Goal: Find specific page/section: Find specific page/section

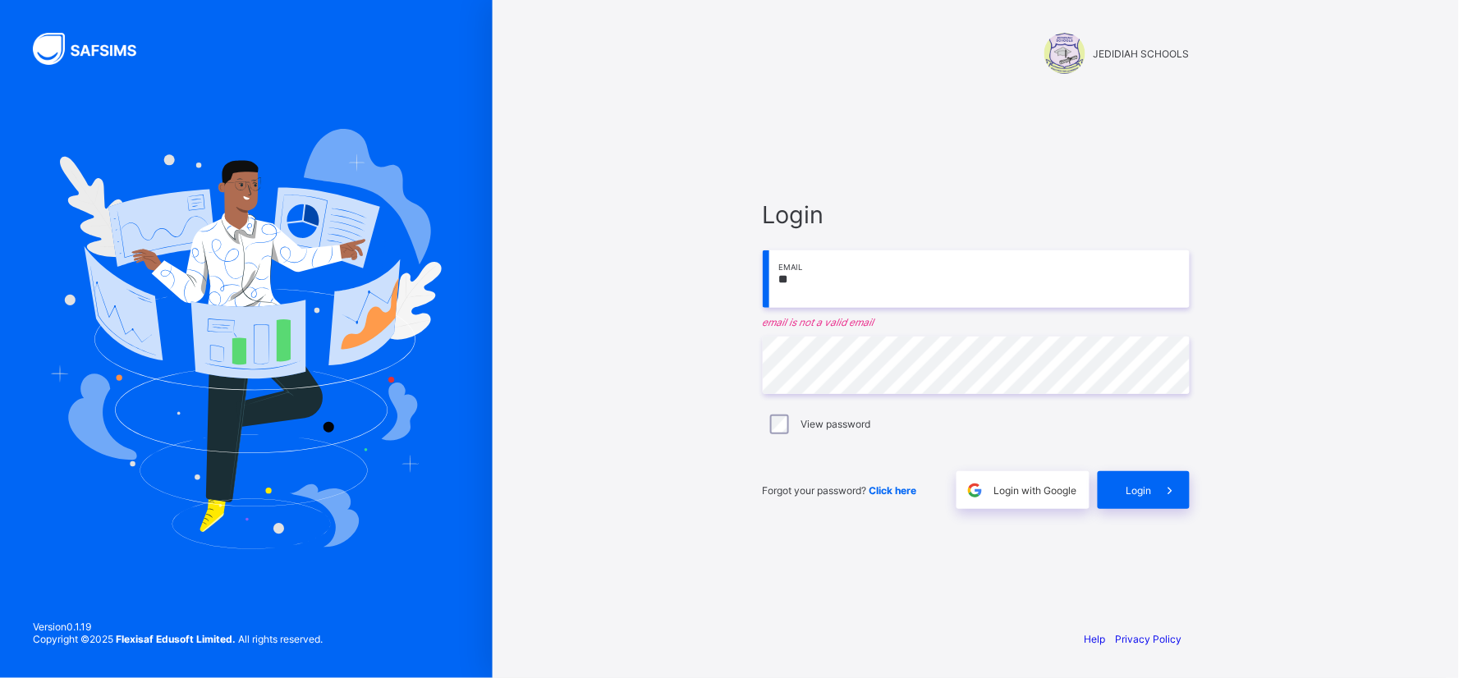
type input "*"
click at [874, 273] on input "email" at bounding box center [976, 278] width 427 height 57
type input "*"
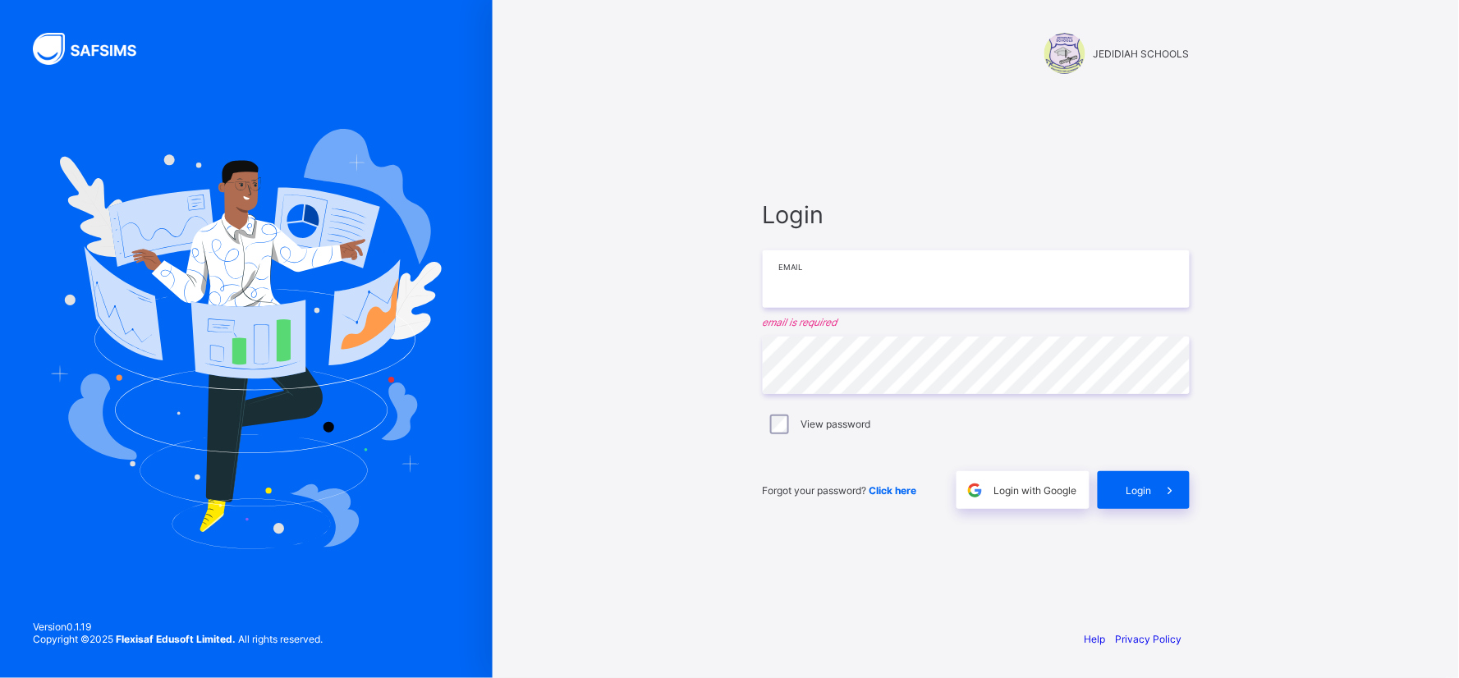
click at [799, 291] on input "email" at bounding box center [976, 278] width 427 height 57
type input "*"
click at [803, 291] on input "email" at bounding box center [976, 278] width 427 height 57
type input "**********"
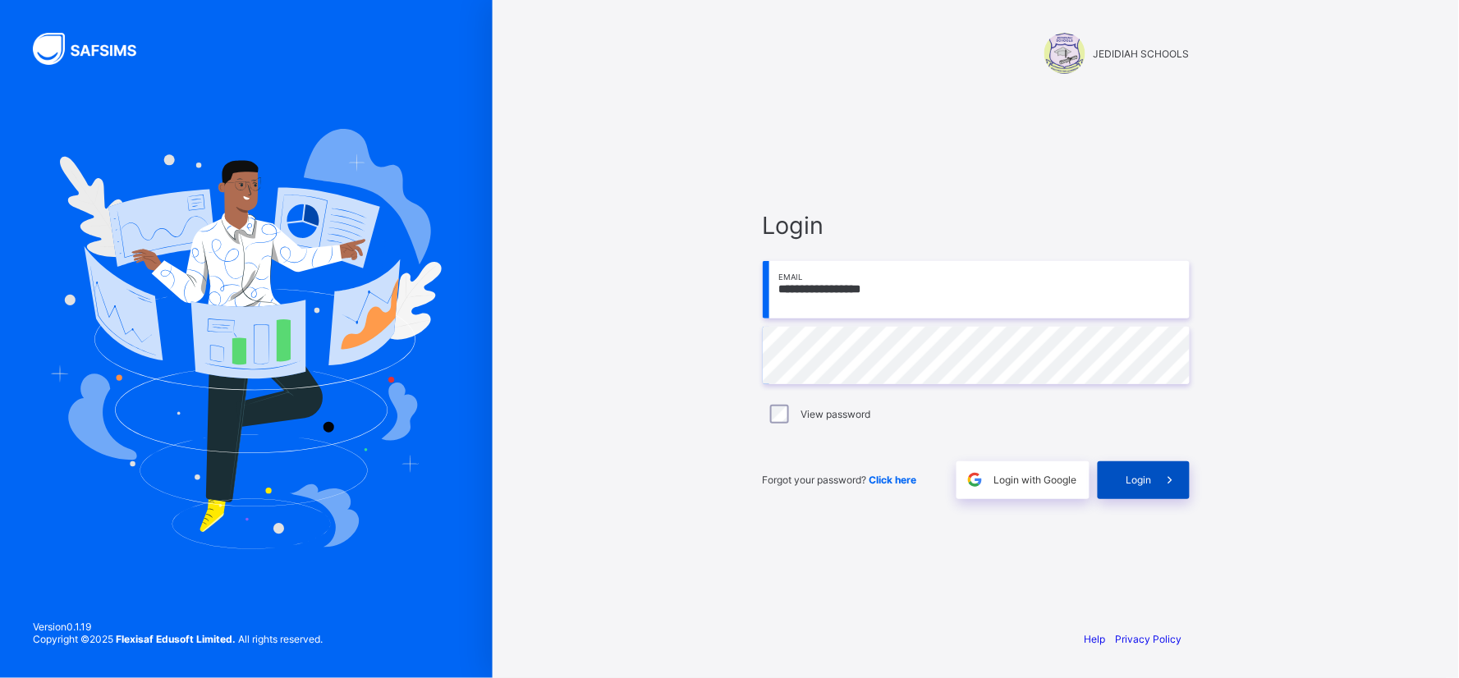
click at [1130, 475] on span "Login" at bounding box center [1138, 480] width 25 height 12
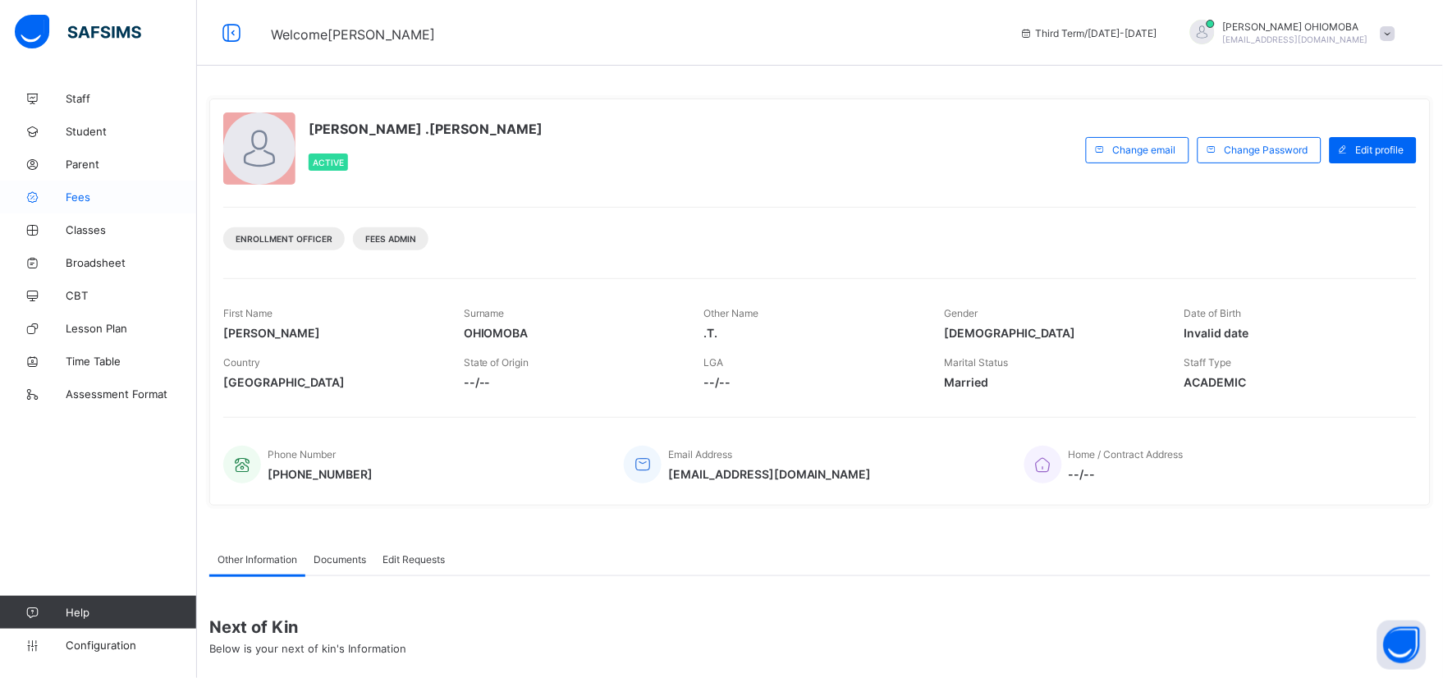
click at [72, 201] on span "Fees" at bounding box center [131, 196] width 131 height 13
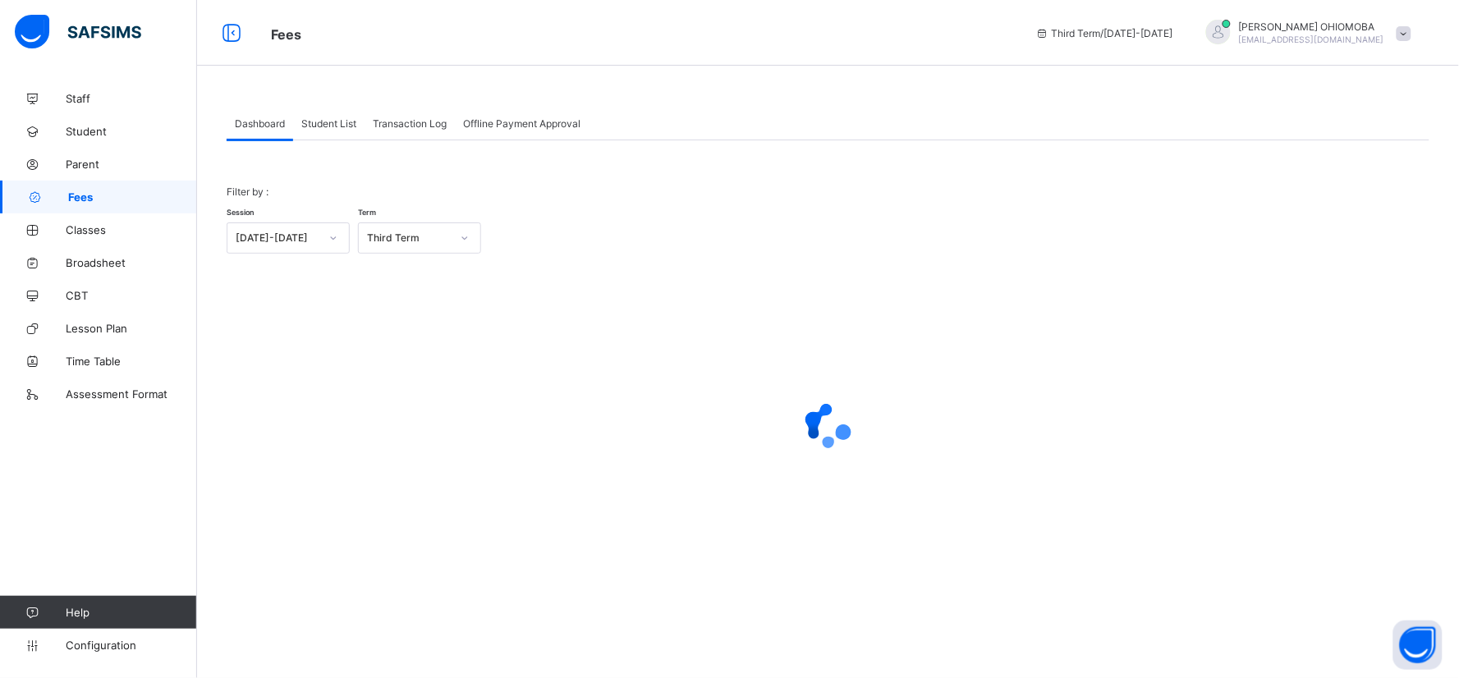
click at [342, 127] on span "Student List" at bounding box center [328, 123] width 55 height 12
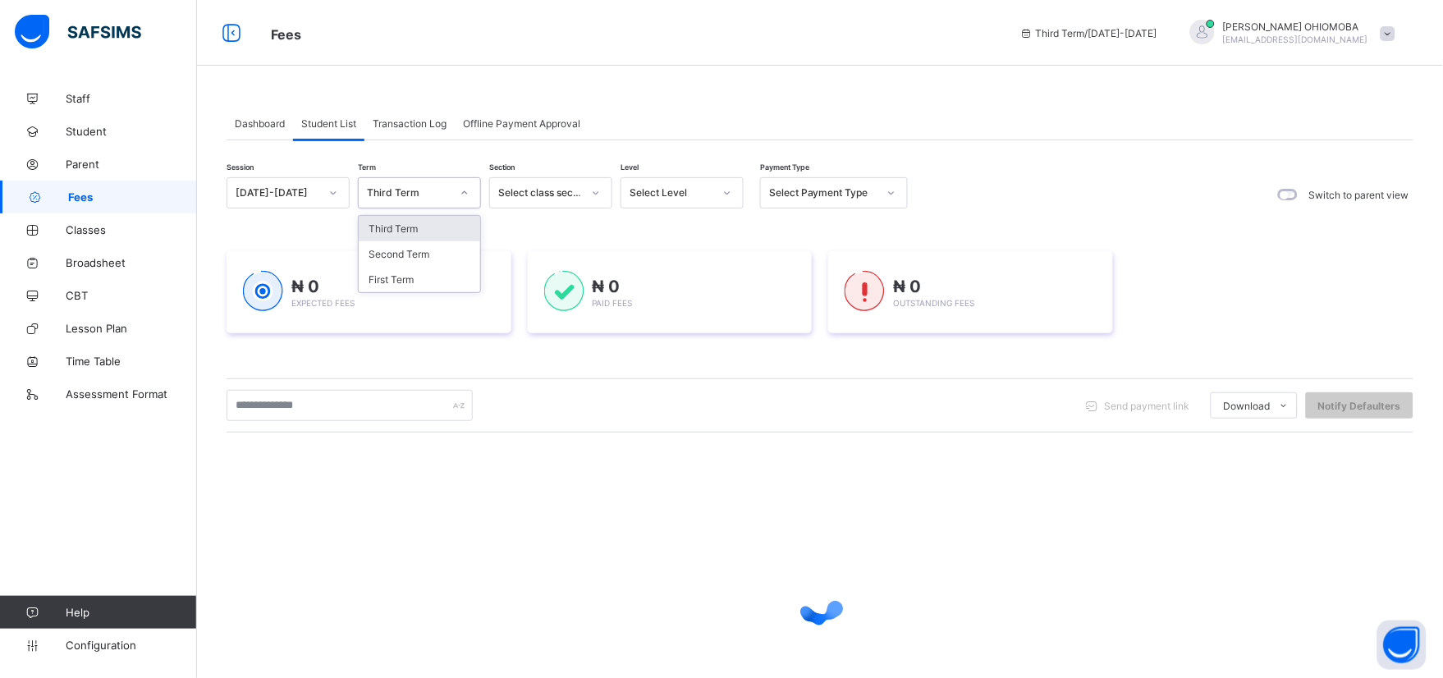
click at [463, 195] on icon at bounding box center [465, 193] width 10 height 16
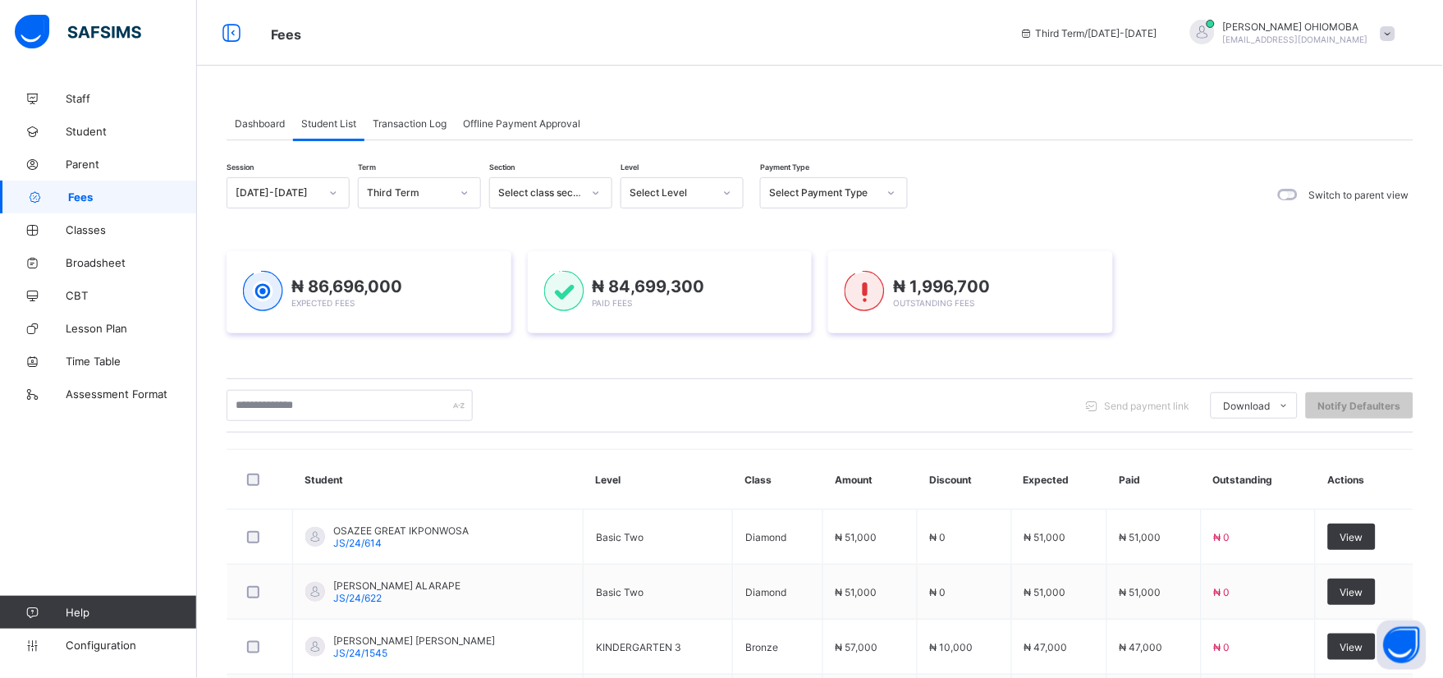
click at [298, 244] on div "₦ 86,696,000 Expected Fees ₦ 84,699,300 Paid Fees ₦ 1,996,700 Outstanding Fees" at bounding box center [820, 292] width 1187 height 131
click at [333, 195] on icon at bounding box center [333, 193] width 10 height 16
